Goal: Task Accomplishment & Management: Manage account settings

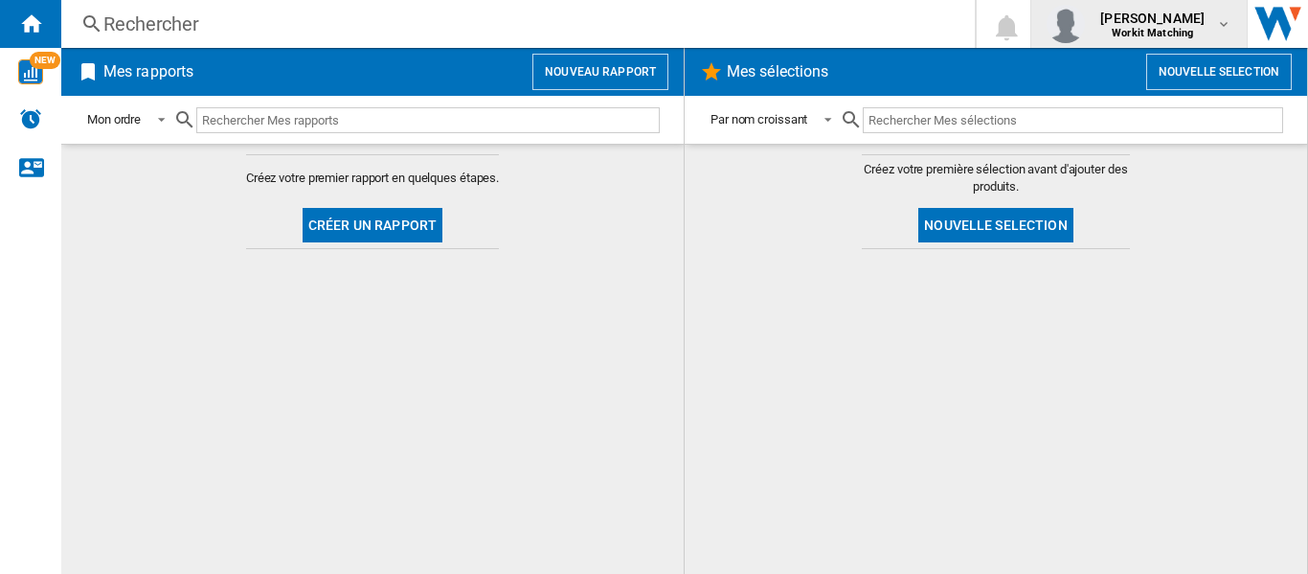
click at [1227, 22] on md-icon "button" at bounding box center [1223, 23] width 15 height 15
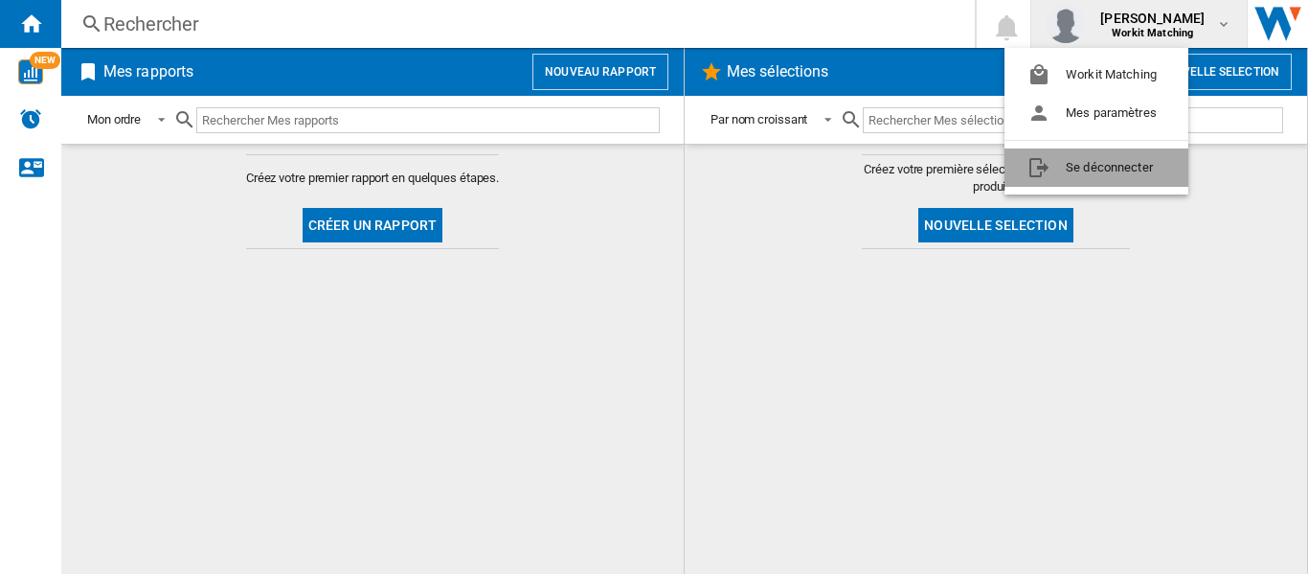
click at [1113, 162] on button "Se déconnecter" at bounding box center [1097, 167] width 184 height 38
